Goal: Navigation & Orientation: Find specific page/section

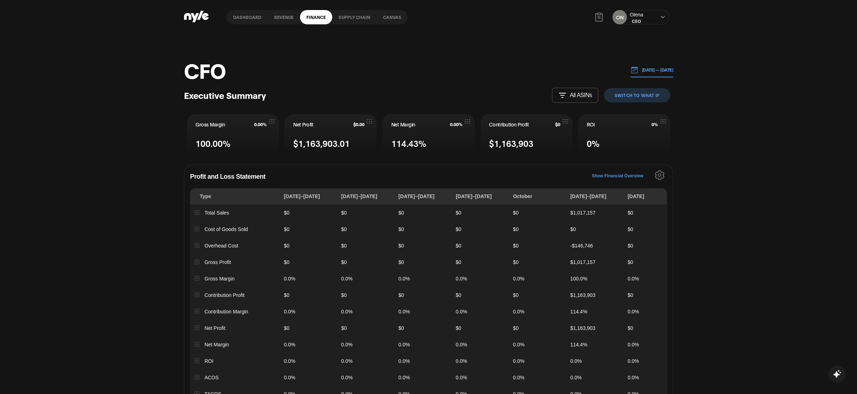
scroll to position [2, 0]
click at [254, 20] on link "Dashboard" at bounding box center [247, 17] width 41 height 14
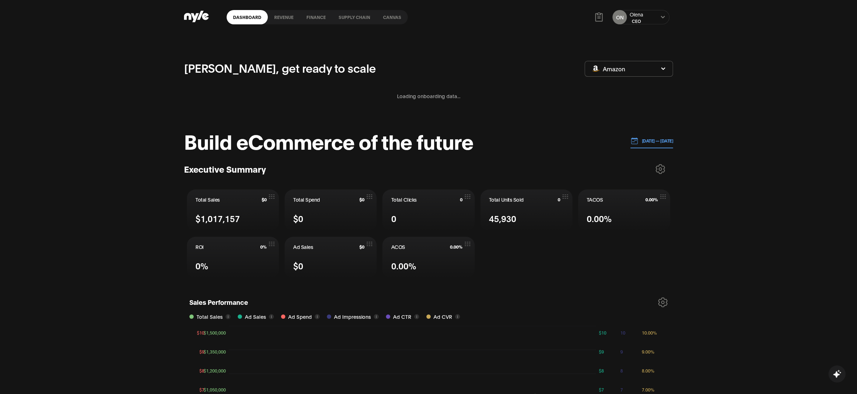
click at [197, 15] on icon at bounding box center [195, 17] width 8 height 9
click at [202, 18] on icon at bounding box center [196, 16] width 25 height 11
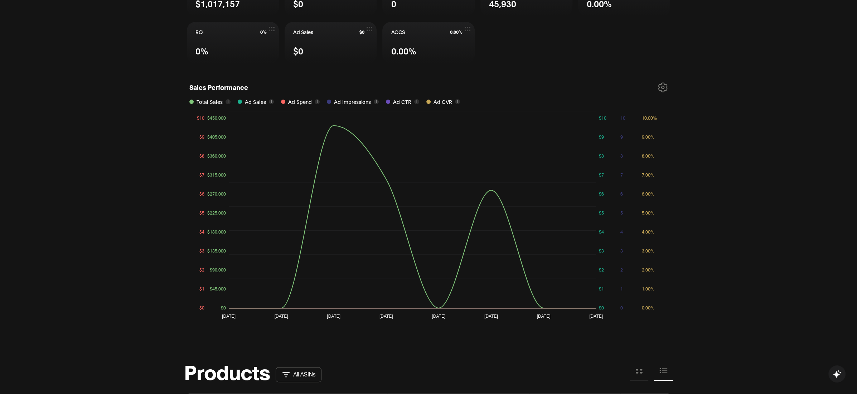
scroll to position [226, 0]
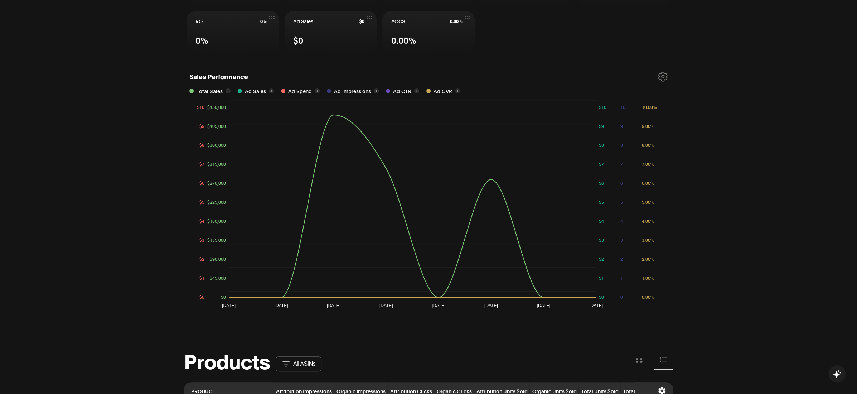
click at [660, 74] on icon at bounding box center [663, 76] width 9 height 9
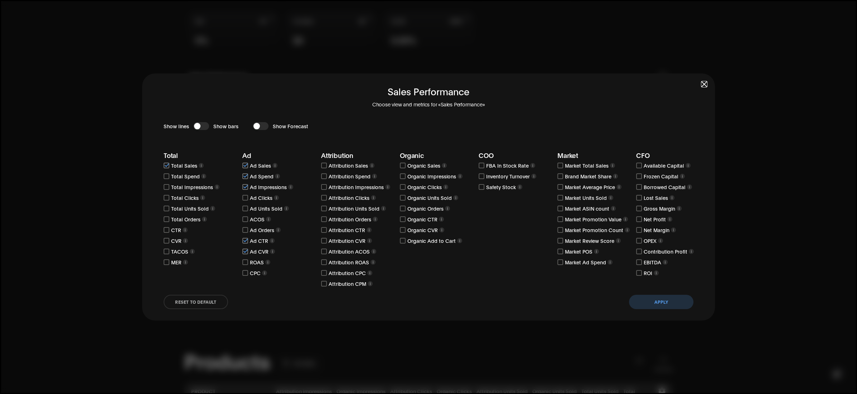
click at [246, 219] on input "checkbox" at bounding box center [245, 219] width 6 height 6
checkbox input "true"
click at [656, 298] on button "Apply" at bounding box center [661, 302] width 64 height 14
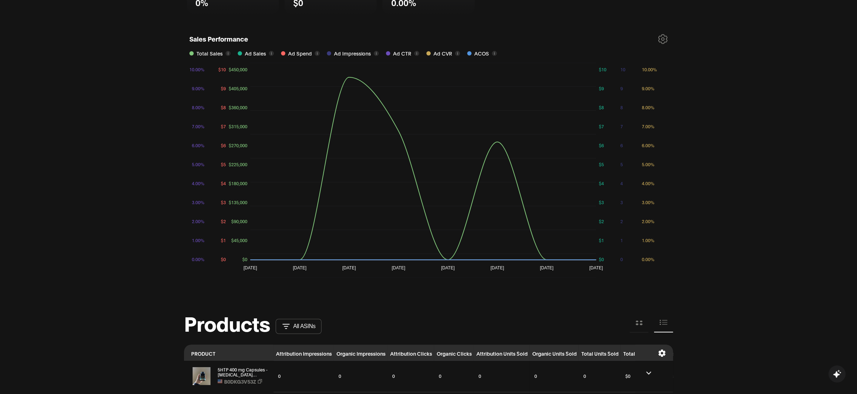
scroll to position [265, 0]
